Goal: Use online tool/utility: Use online tool/utility

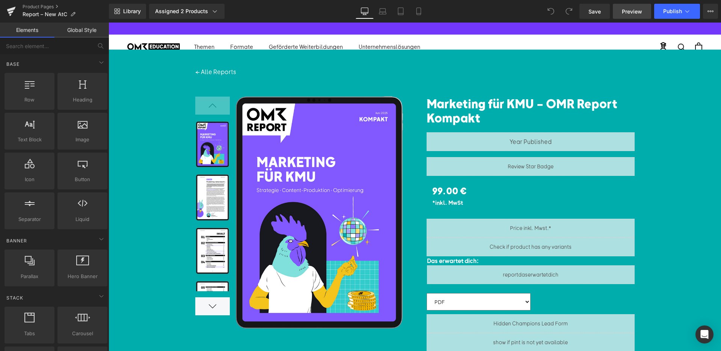
click at [633, 9] on span "Preview" at bounding box center [632, 12] width 20 height 8
click at [448, 187] on span "Row" at bounding box center [444, 188] width 15 height 11
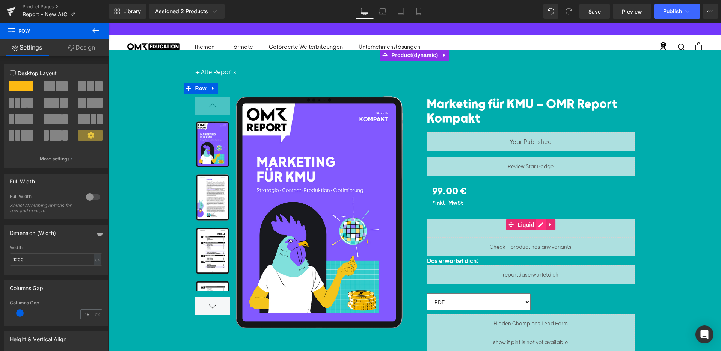
click at [544, 225] on div "Liquid" at bounding box center [531, 228] width 208 height 19
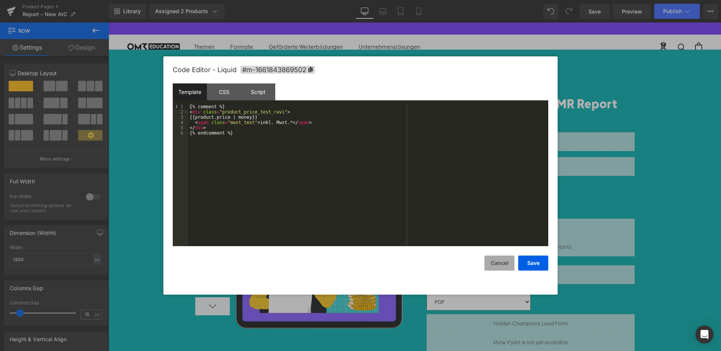
click at [504, 264] on button "Cancel" at bounding box center [500, 263] width 30 height 15
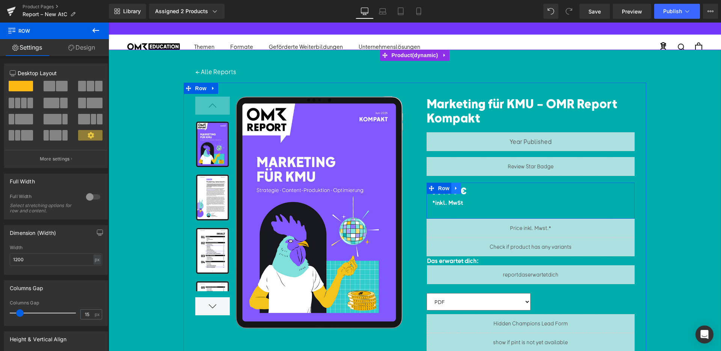
click at [458, 188] on icon at bounding box center [456, 189] width 5 height 6
click at [472, 188] on link at bounding box center [476, 188] width 10 height 11
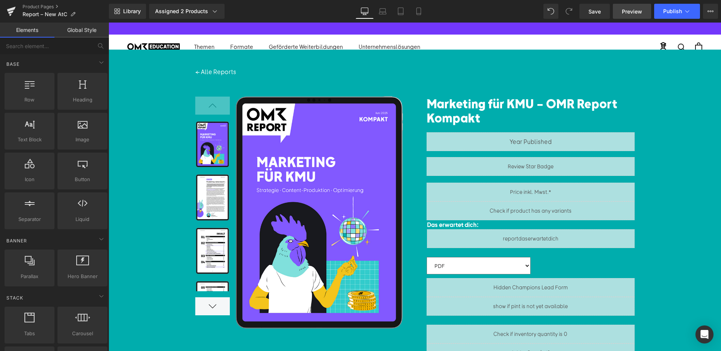
click at [623, 8] on span "Preview" at bounding box center [632, 12] width 20 height 8
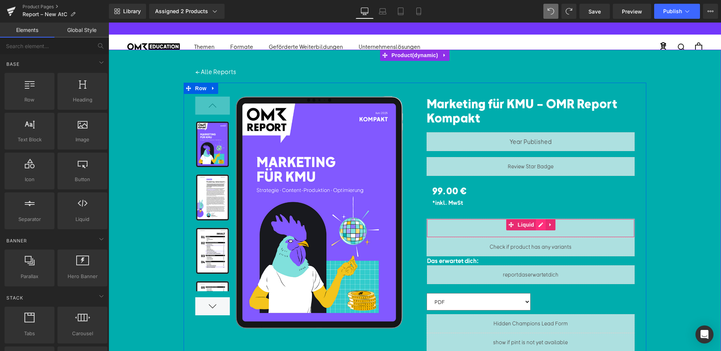
click at [542, 226] on div "Liquid" at bounding box center [531, 228] width 208 height 19
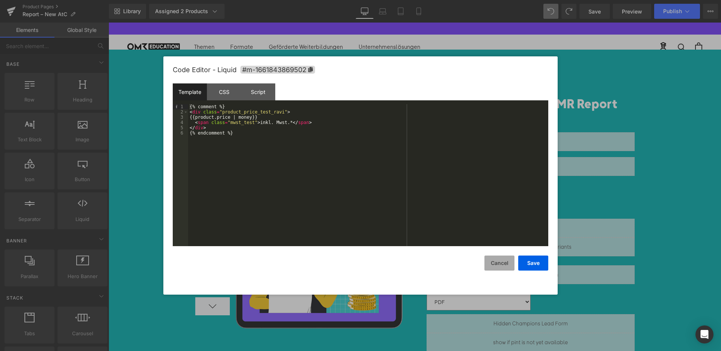
click at [496, 264] on button "Cancel" at bounding box center [500, 263] width 30 height 15
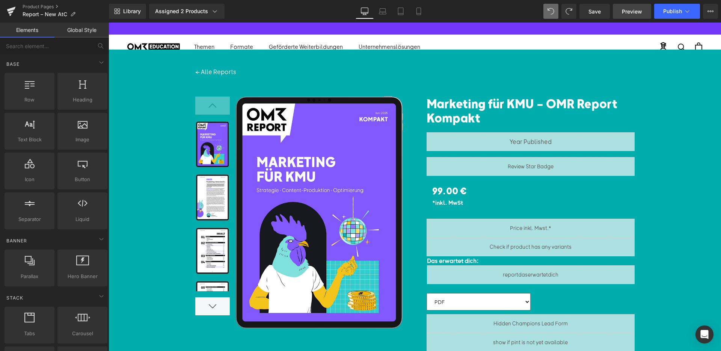
click at [634, 14] on span "Preview" at bounding box center [632, 12] width 20 height 8
click at [460, 195] on span "(P) Price" at bounding box center [450, 190] width 26 height 11
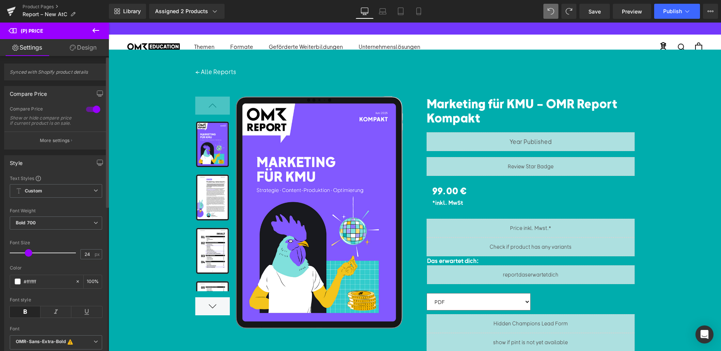
click at [88, 111] on div at bounding box center [93, 109] width 18 height 12
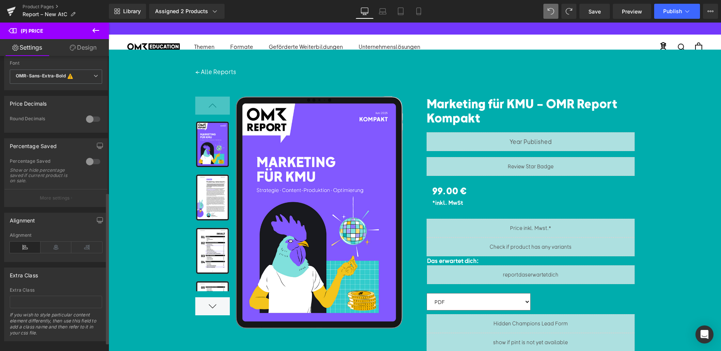
scroll to position [283, 0]
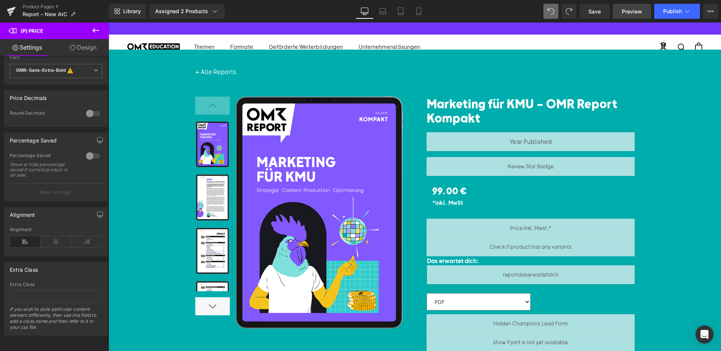
click at [638, 9] on span "Preview" at bounding box center [632, 12] width 20 height 8
click at [457, 196] on span "(P) Price" at bounding box center [450, 190] width 26 height 11
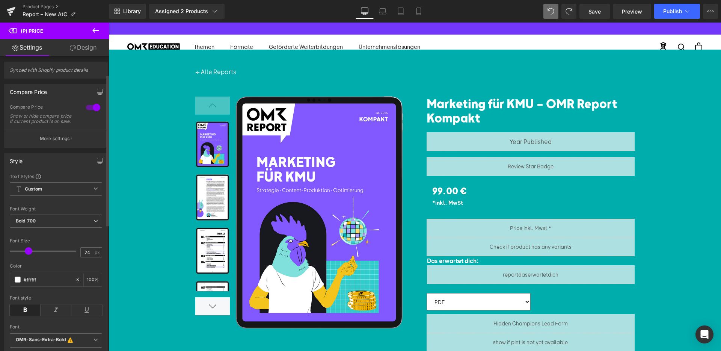
scroll to position [0, 0]
click at [53, 142] on button "More settings" at bounding box center [56, 141] width 103 height 18
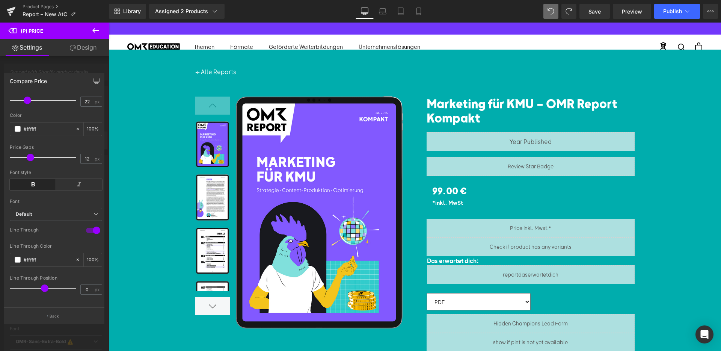
scroll to position [108, 0]
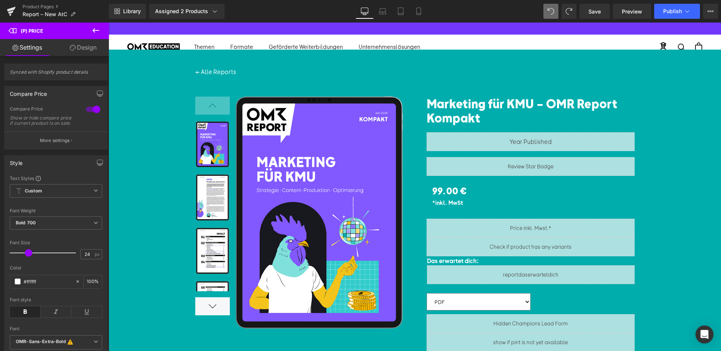
click at [440, 191] on span "Row" at bounding box center [444, 188] width 12 height 9
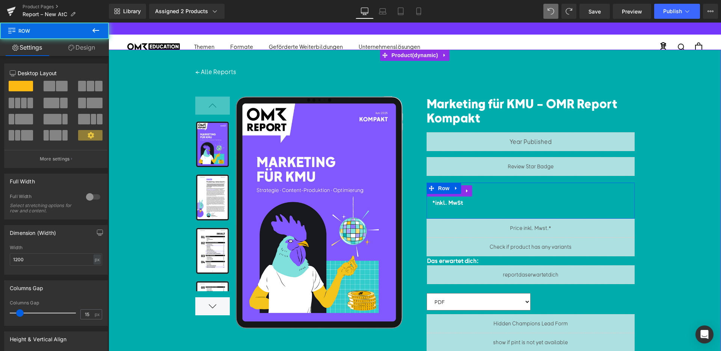
click at [443, 197] on span "99.00 €" at bounding box center [449, 190] width 35 height 15
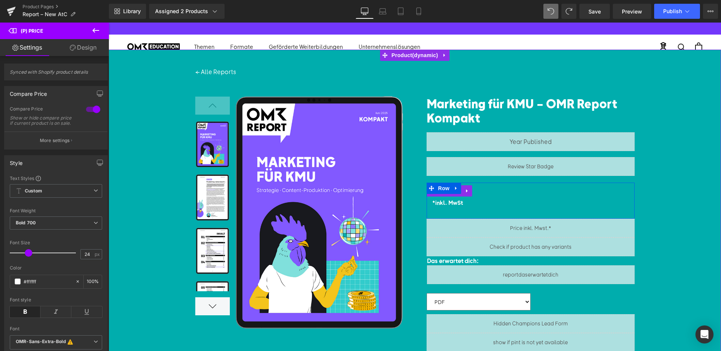
click at [495, 195] on div "0 € 99.00 €" at bounding box center [530, 190] width 197 height 15
click at [479, 193] on div "0 € 99.00 €" at bounding box center [530, 190] width 197 height 15
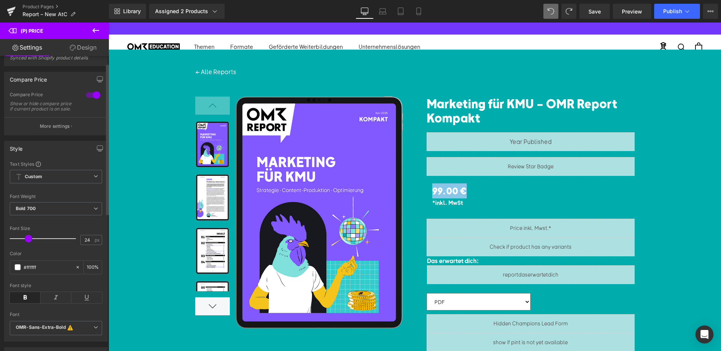
scroll to position [15, 0]
click at [58, 135] on button "More settings" at bounding box center [56, 126] width 103 height 18
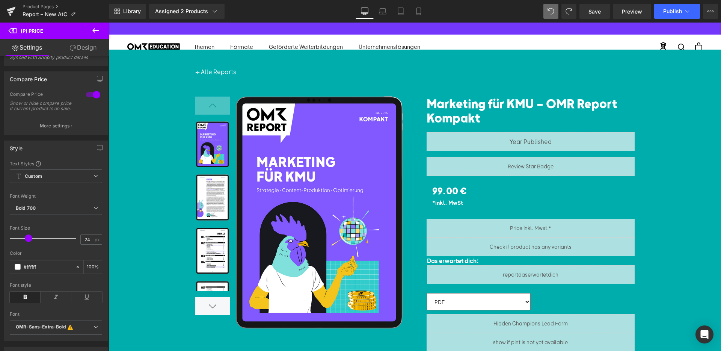
click at [97, 27] on icon at bounding box center [95, 30] width 9 height 9
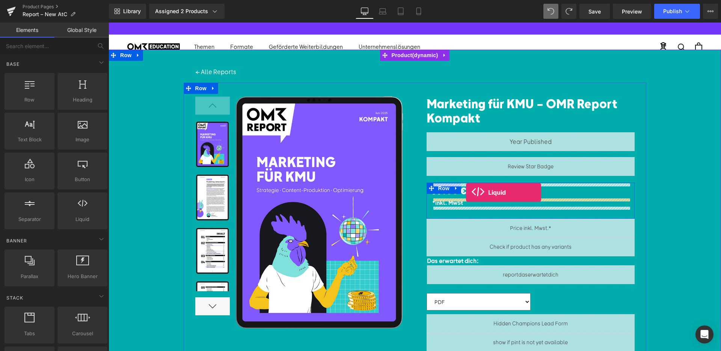
drag, startPoint x: 182, startPoint y: 235, endPoint x: 466, endPoint y: 192, distance: 287.2
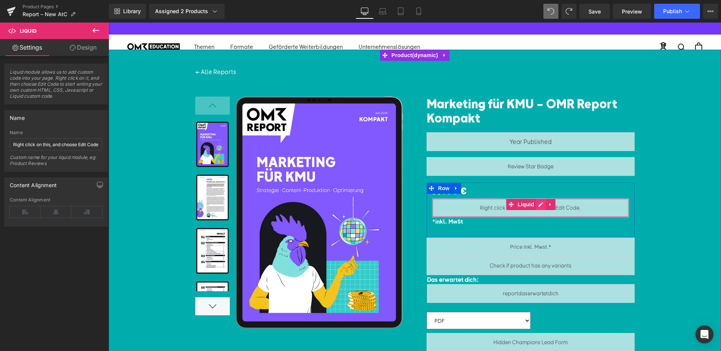
click at [541, 203] on div "Liquid" at bounding box center [530, 207] width 197 height 19
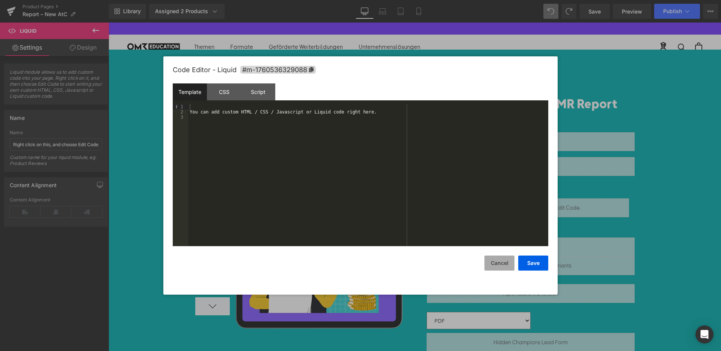
click at [510, 267] on button "Cancel" at bounding box center [500, 263] width 30 height 15
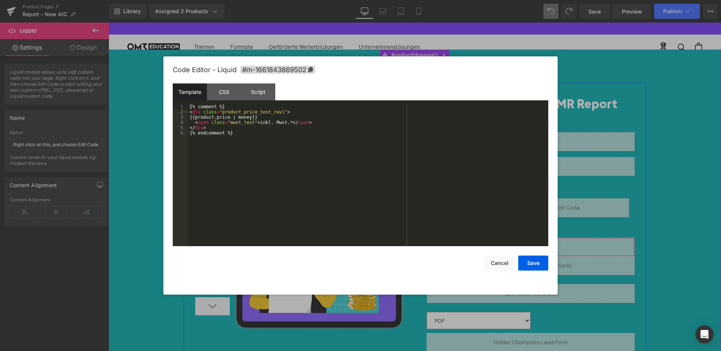
click at [542, 243] on div "Liquid" at bounding box center [531, 246] width 208 height 19
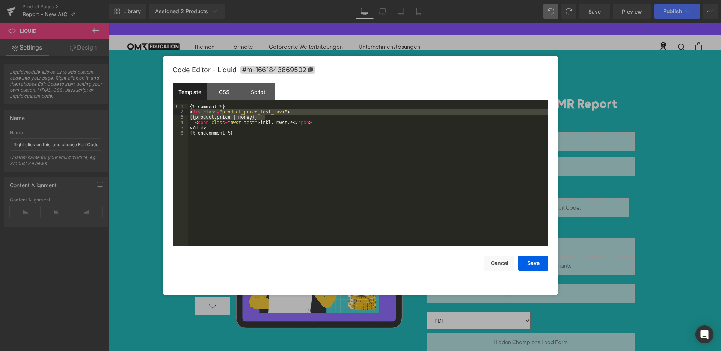
drag, startPoint x: 268, startPoint y: 118, endPoint x: 159, endPoint y: 111, distance: 108.8
click at [159, 111] on body "Liquid You are previewing how the will restyle your page. You can not edit Elem…" at bounding box center [360, 175] width 721 height 351
click at [658, 183] on div at bounding box center [360, 175] width 721 height 351
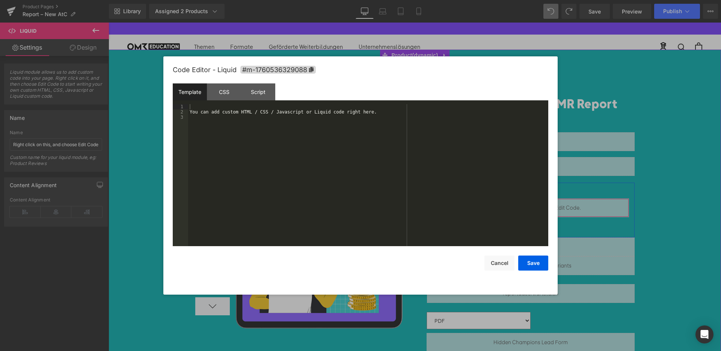
click at [541, 204] on div "Liquid" at bounding box center [530, 207] width 197 height 19
click at [391, 172] on div "You can add custom HTML / CSS / Javascript or Liquid code right here." at bounding box center [368, 180] width 360 height 153
paste textarea
click at [538, 268] on button "Save" at bounding box center [534, 263] width 30 height 15
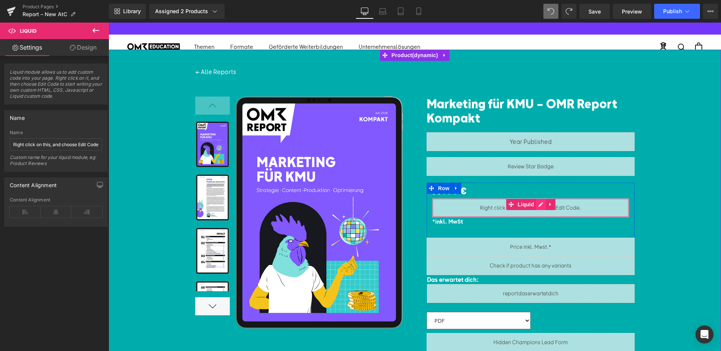
click at [542, 203] on div "Liquid" at bounding box center [530, 207] width 197 height 19
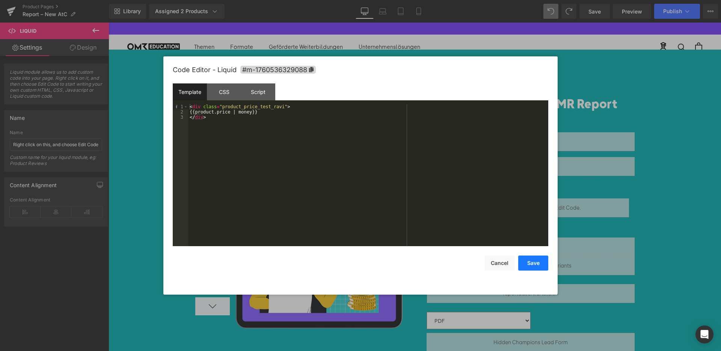
click at [537, 263] on button "Save" at bounding box center [534, 263] width 30 height 15
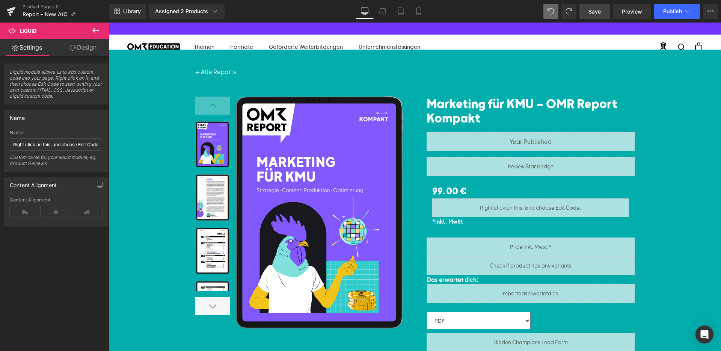
click at [605, 16] on link "Save" at bounding box center [595, 11] width 30 height 15
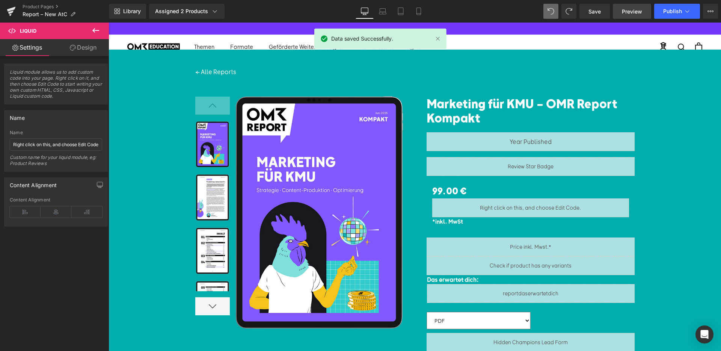
click at [620, 13] on link "Preview" at bounding box center [632, 11] width 38 height 15
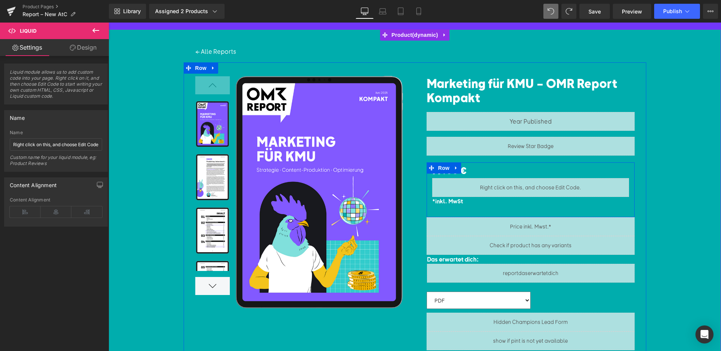
scroll to position [46, 0]
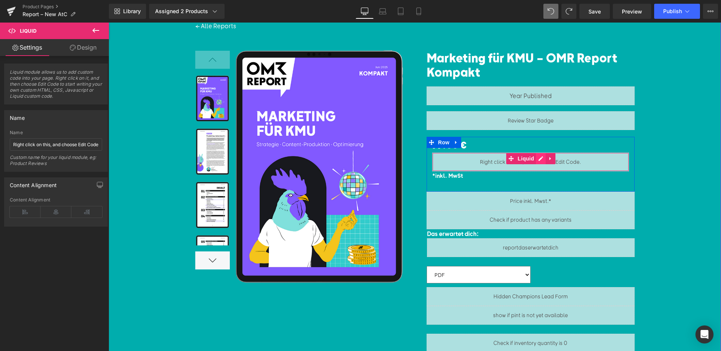
click at [538, 156] on div "Liquid" at bounding box center [530, 162] width 197 height 19
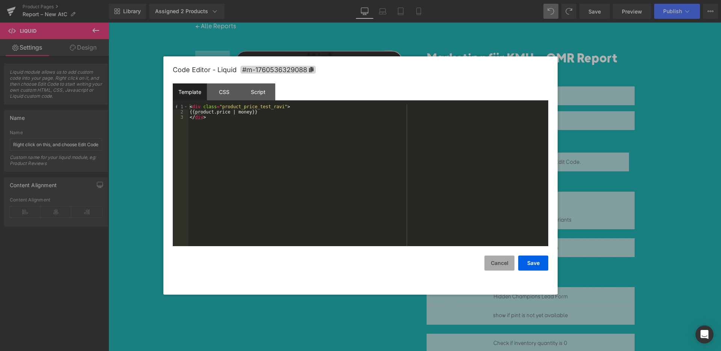
click at [498, 259] on button "Cancel" at bounding box center [500, 263] width 30 height 15
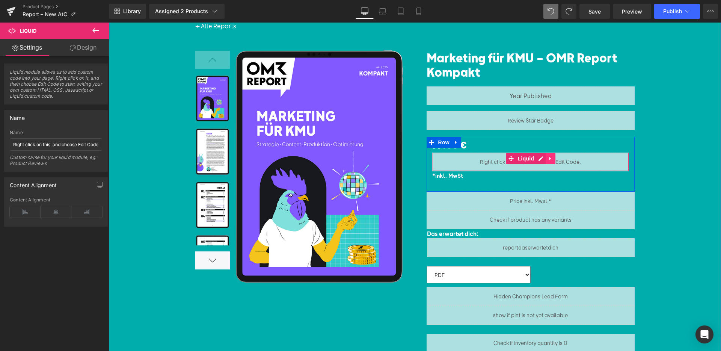
click at [547, 159] on link at bounding box center [551, 158] width 10 height 11
click at [556, 157] on icon at bounding box center [555, 158] width 5 height 5
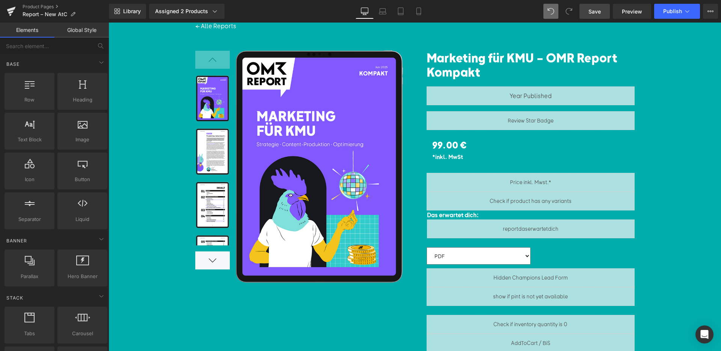
click at [605, 15] on link "Save" at bounding box center [595, 11] width 30 height 15
click at [637, 15] on span "Preview" at bounding box center [632, 12] width 20 height 8
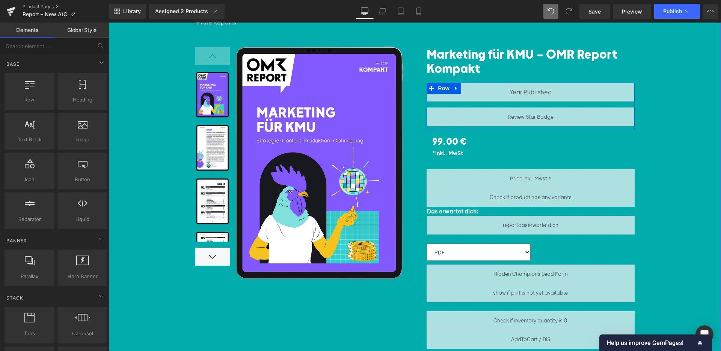
scroll to position [51, 0]
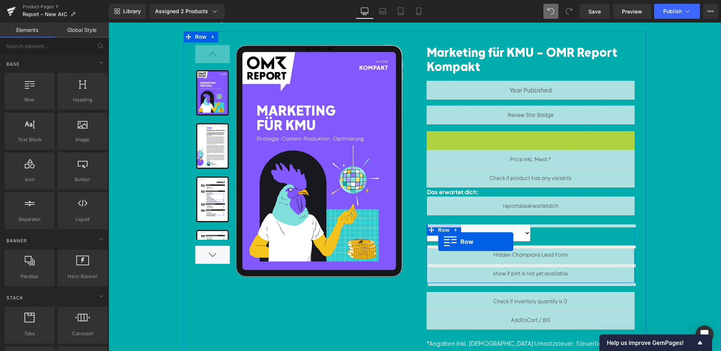
drag, startPoint x: 433, startPoint y: 137, endPoint x: 439, endPoint y: 242, distance: 105.0
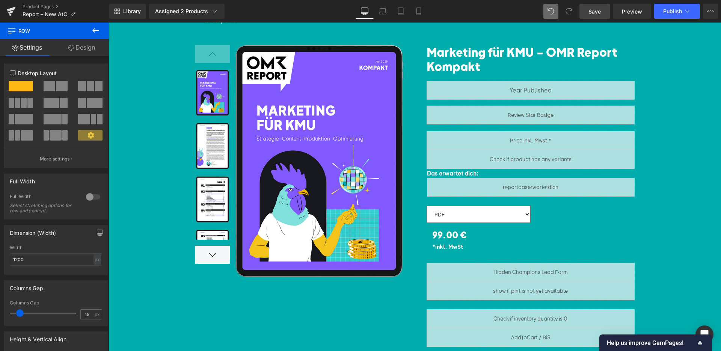
click at [606, 14] on link "Save" at bounding box center [595, 11] width 30 height 15
click at [641, 6] on link "Preview" at bounding box center [632, 11] width 38 height 15
